Goal: Check status: Check status

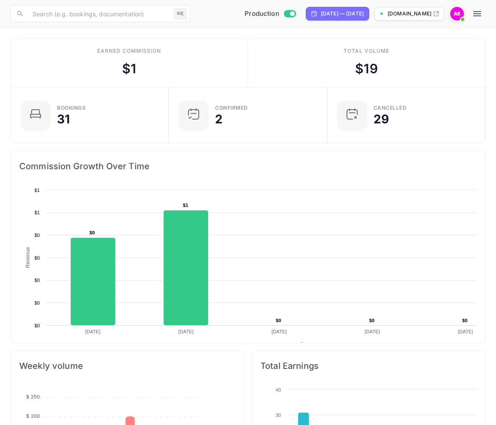
scroll to position [139, 234]
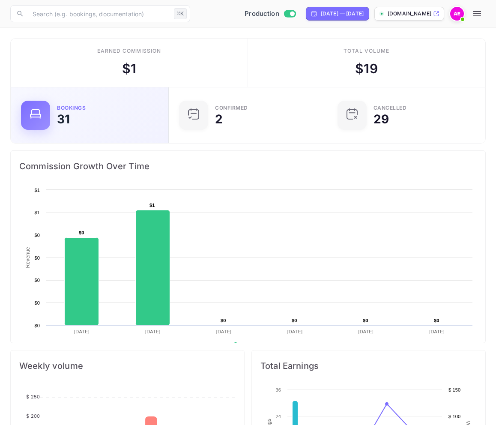
click at [134, 120] on div "Bookings 31" at bounding box center [107, 115] width 101 height 20
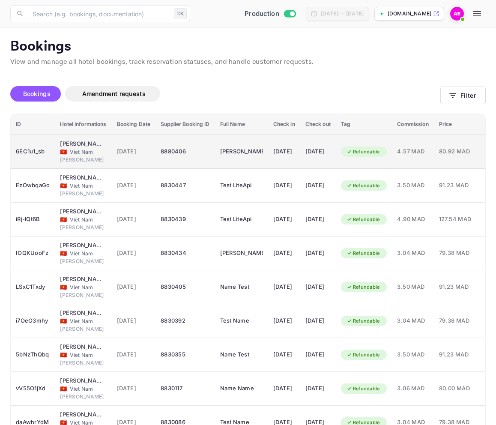
click at [322, 150] on div "[DATE]" at bounding box center [318, 152] width 25 height 14
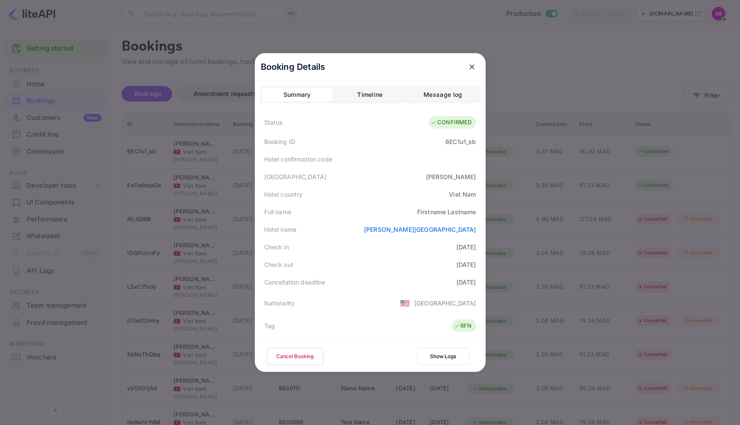
click at [496, 40] on div at bounding box center [370, 212] width 740 height 425
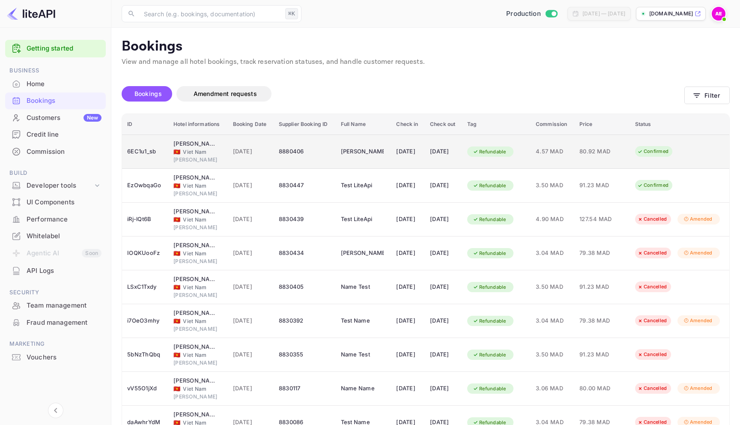
click at [496, 156] on td "4.57 MAD" at bounding box center [553, 152] width 44 height 34
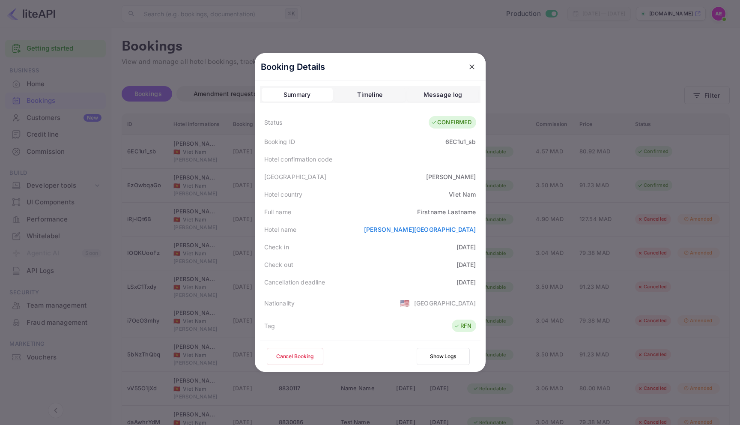
click at [474, 70] on icon "close" at bounding box center [472, 67] width 9 height 9
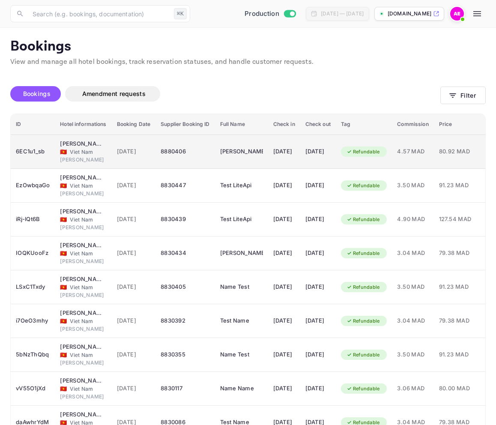
click at [300, 150] on td "[DATE]" at bounding box center [284, 152] width 32 height 34
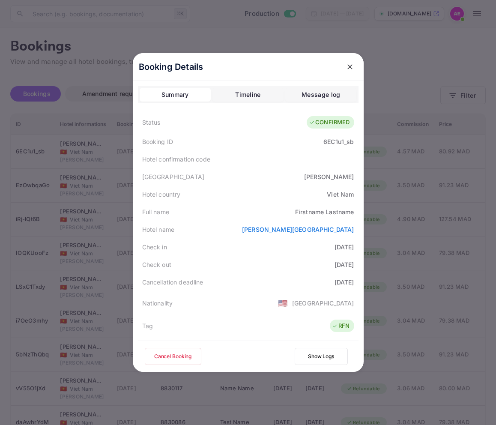
click at [351, 66] on icon "close" at bounding box center [350, 67] width 9 height 9
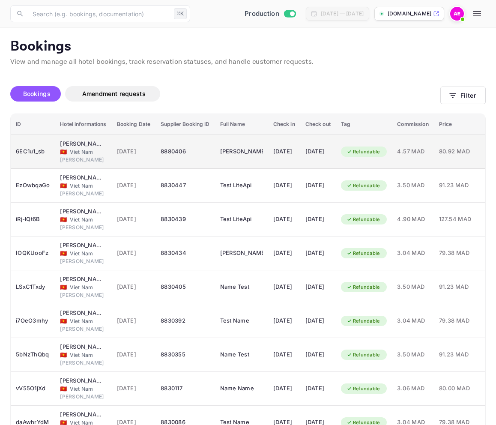
click at [368, 154] on div "Refundable" at bounding box center [363, 152] width 45 height 11
